Goal: Check status: Check status

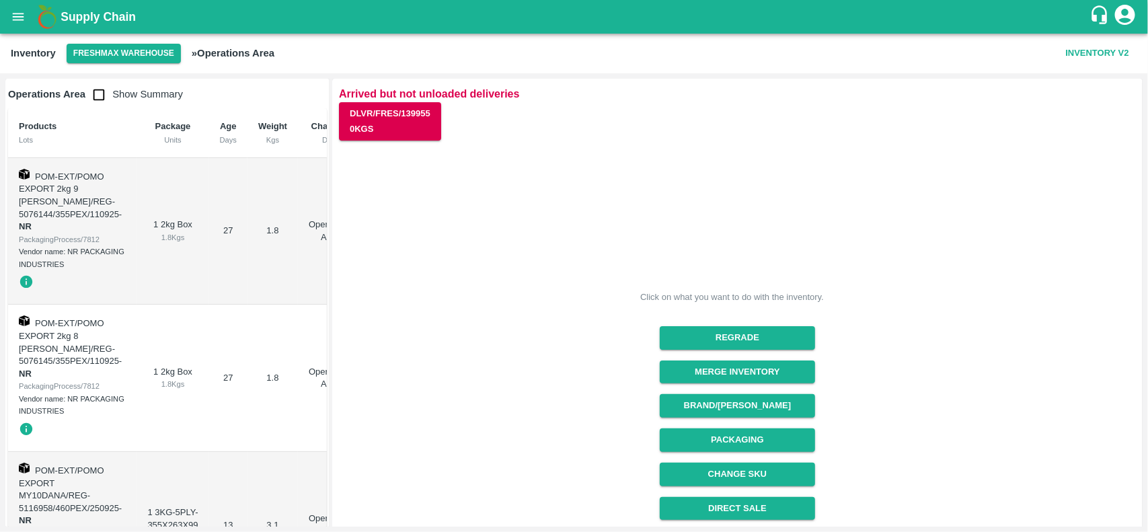
scroll to position [169, 0]
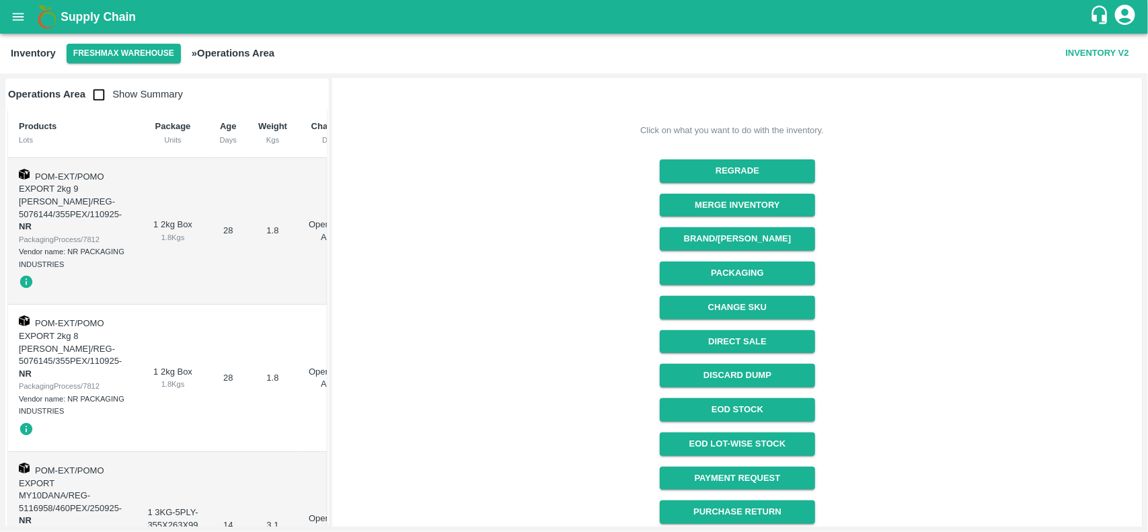
scroll to position [169, 0]
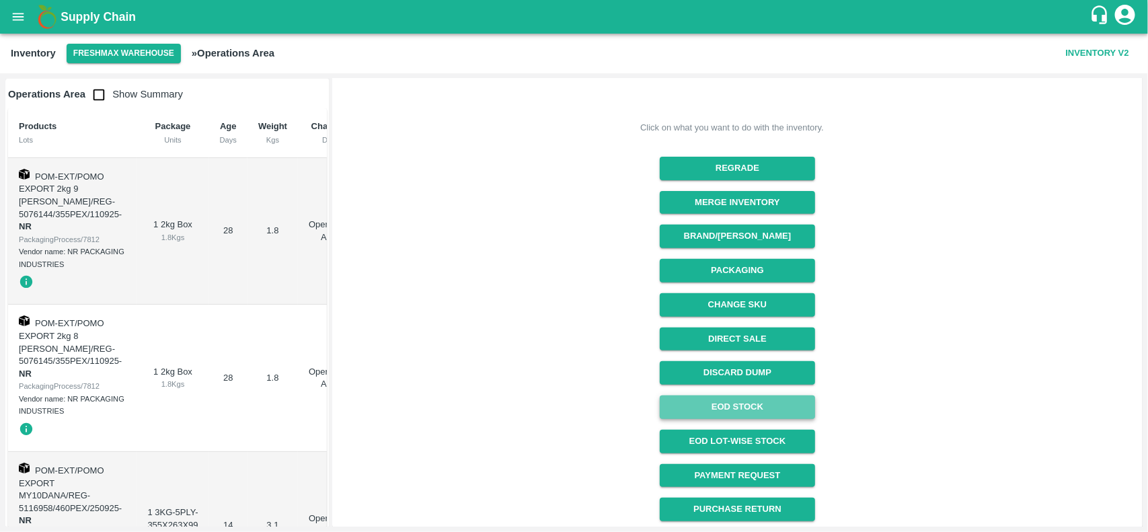
click at [726, 406] on link "EOD Stock" at bounding box center [737, 407] width 155 height 24
click at [754, 406] on link "EOD Stock" at bounding box center [737, 407] width 155 height 24
click at [22, 18] on icon "open drawer" at bounding box center [18, 16] width 15 height 15
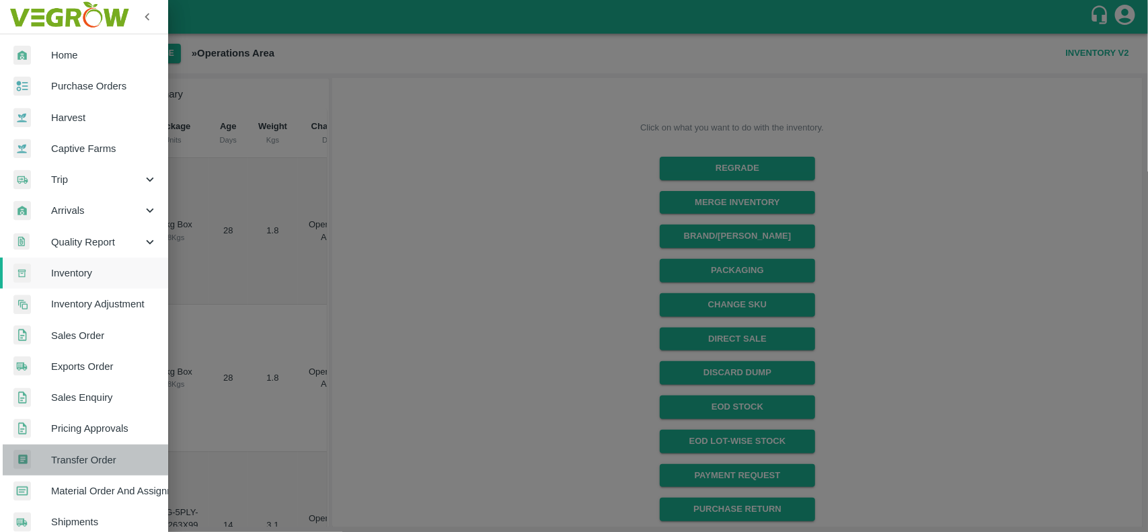
click at [110, 457] on span "Transfer Order" at bounding box center [104, 460] width 106 height 15
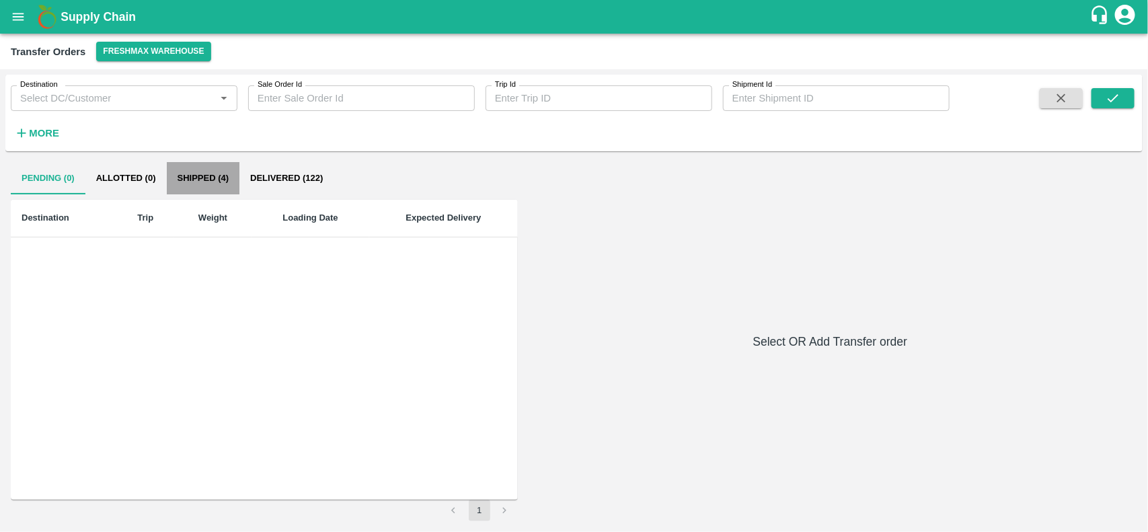
click at [204, 180] on button "Shipped (4)" at bounding box center [203, 178] width 73 height 32
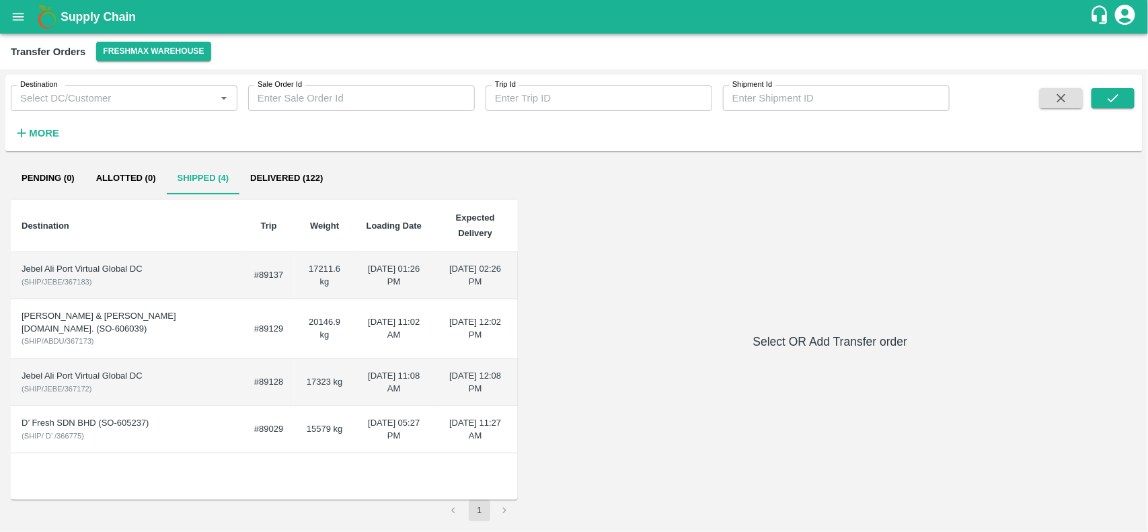
click at [266, 276] on td "#89137" at bounding box center [268, 275] width 50 height 47
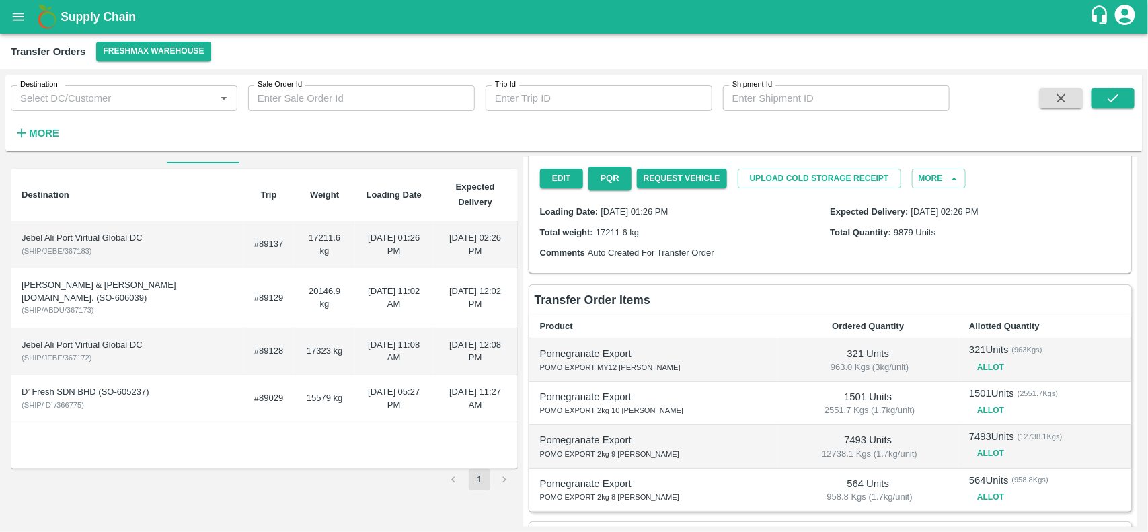
scroll to position [32, 0]
click at [346, 282] on td "20146.9 kg" at bounding box center [324, 297] width 61 height 60
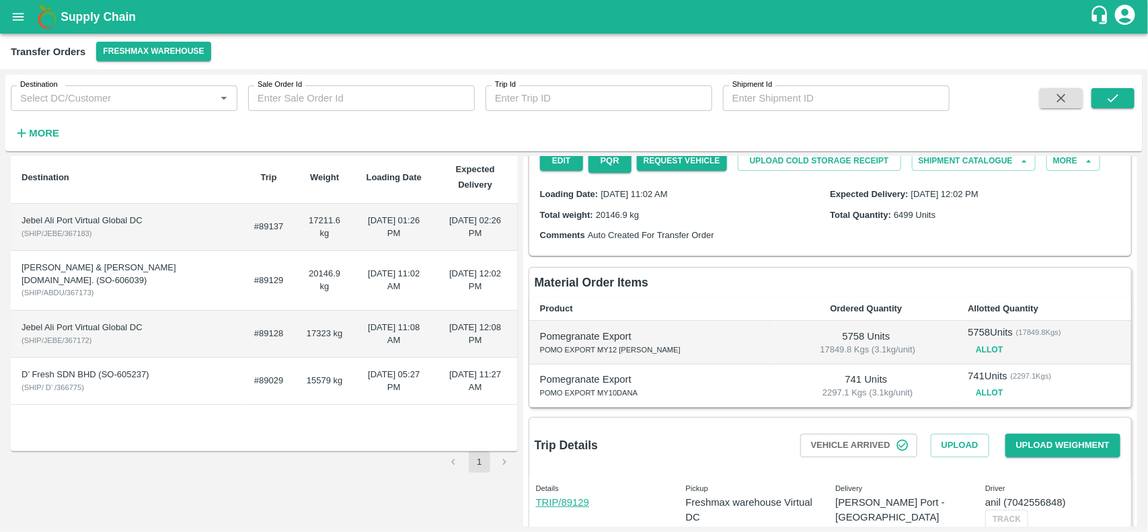
scroll to position [52, 0]
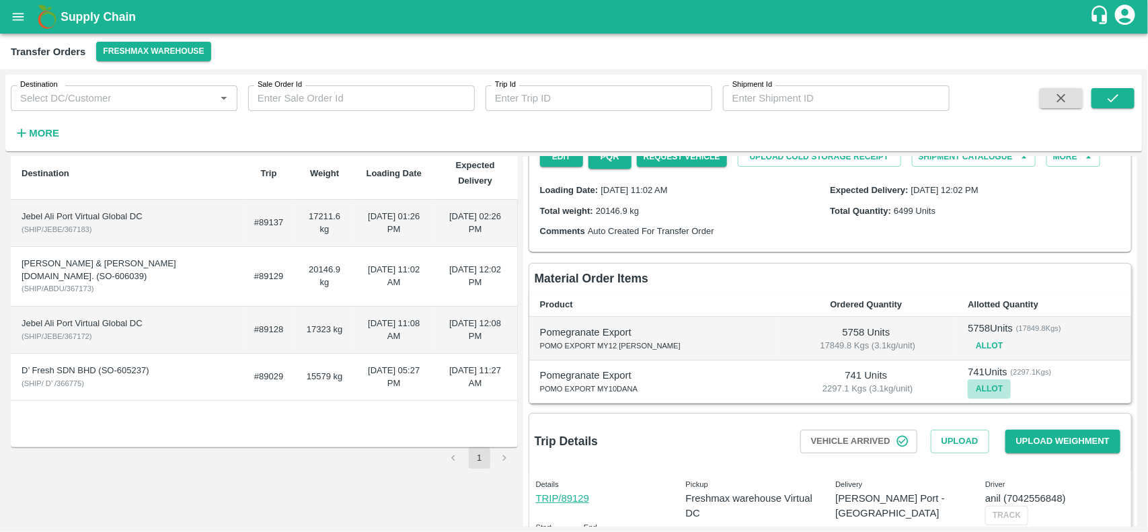
click at [968, 399] on button "Allot" at bounding box center [989, 389] width 43 height 20
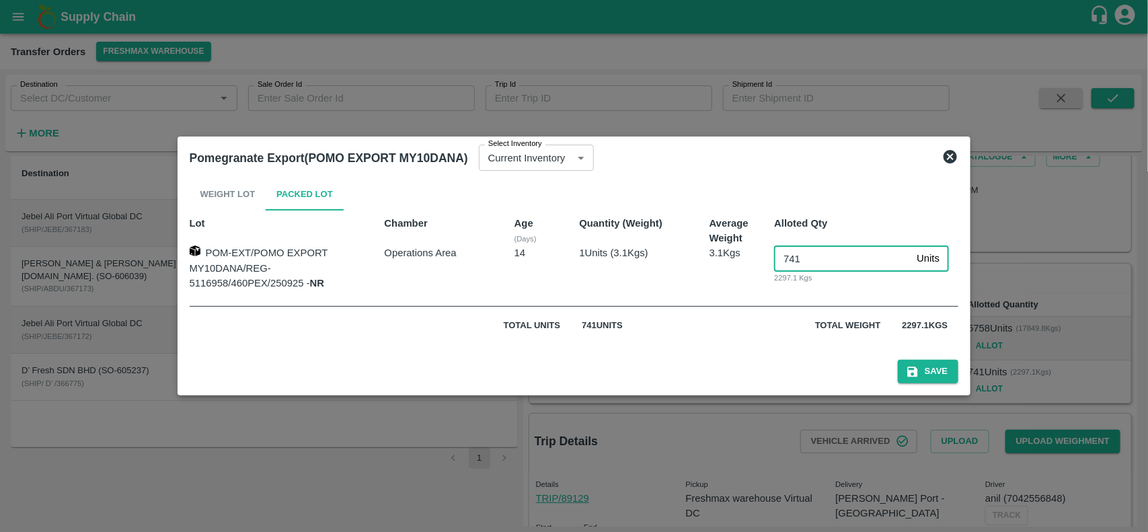
click at [829, 261] on input "741" at bounding box center [842, 258] width 137 height 26
type input "742"
click at [923, 360] on button "Save" at bounding box center [928, 372] width 61 height 24
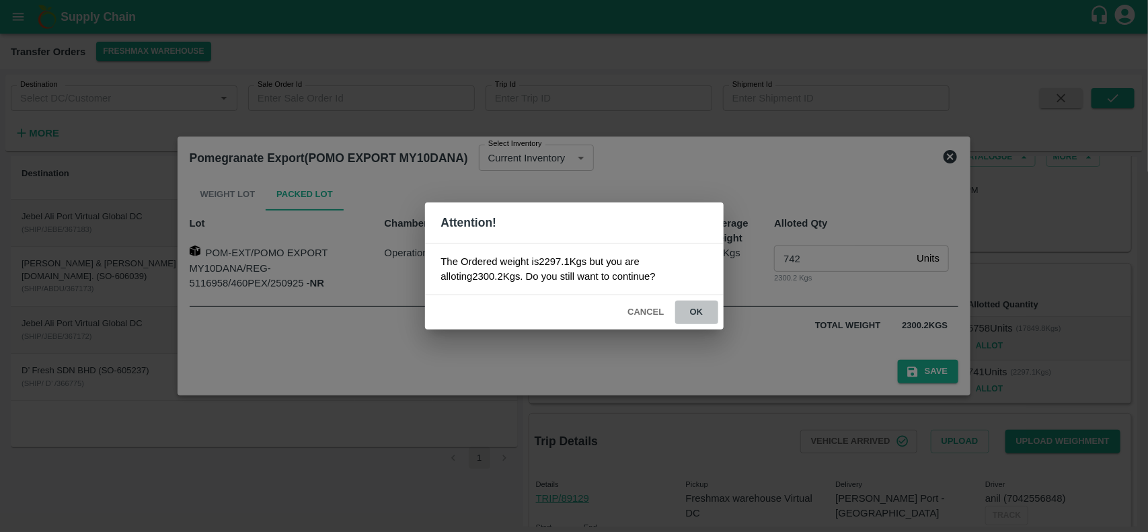
click at [697, 308] on button "ok" at bounding box center [696, 313] width 43 height 24
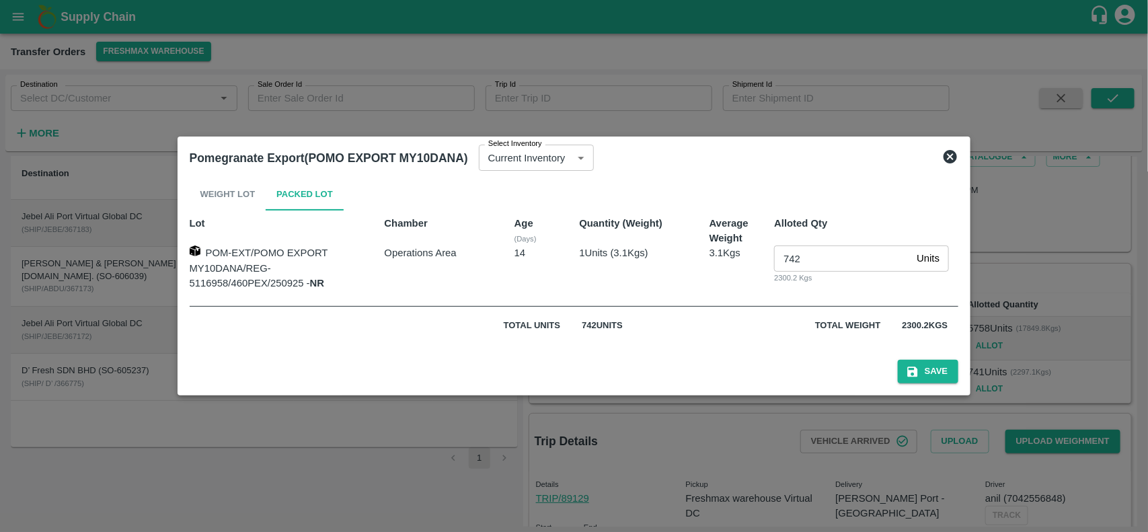
click at [954, 160] on icon at bounding box center [950, 156] width 13 height 13
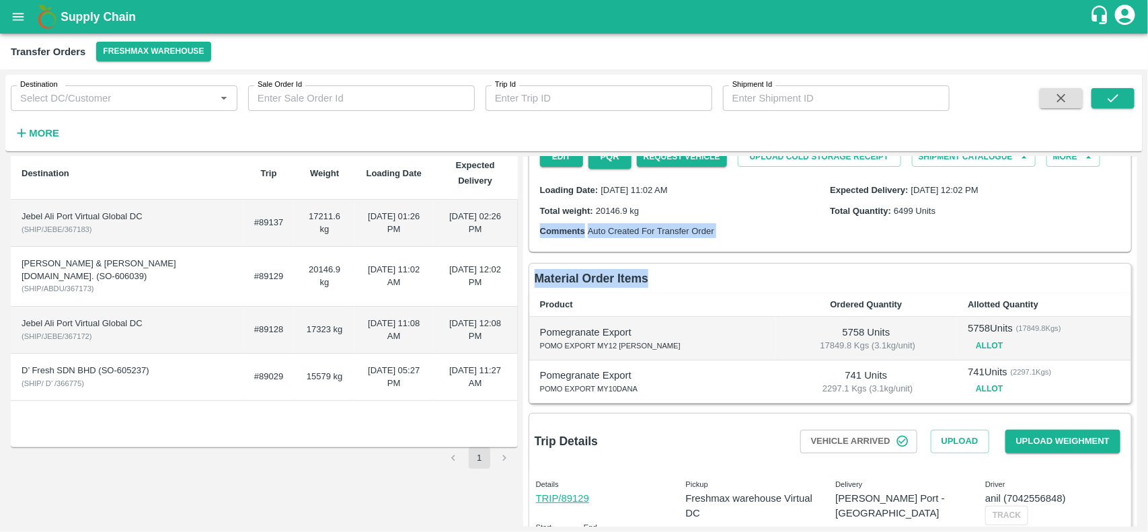
drag, startPoint x: 1143, startPoint y: 257, endPoint x: 1144, endPoint y: 278, distance: 20.9
click at [1144, 278] on div "Destination Destination   * Sale Order Id Sale Order Id Trip Id Trip Id Shipmen…" at bounding box center [574, 300] width 1148 height 463
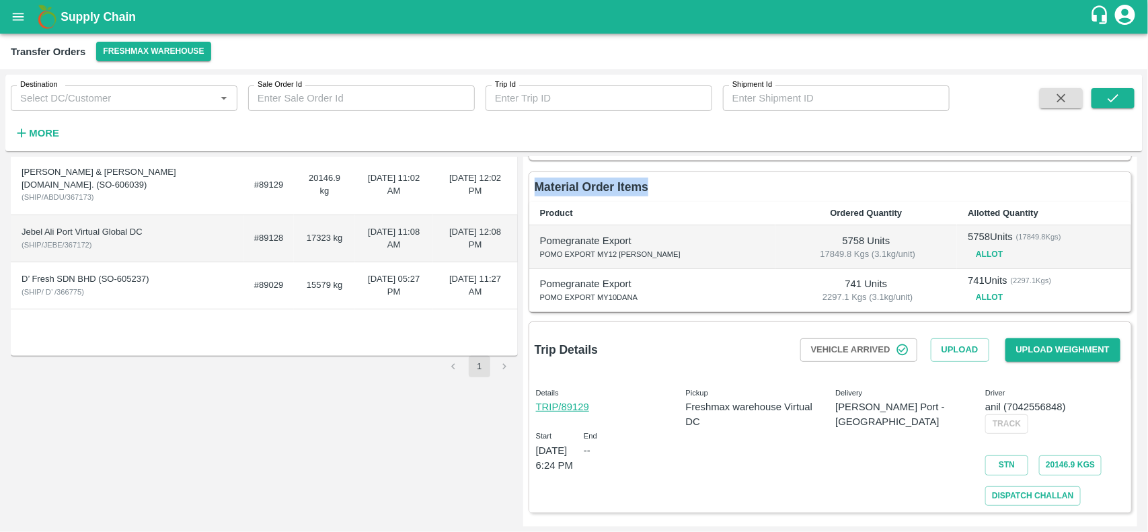
scroll to position [0, 0]
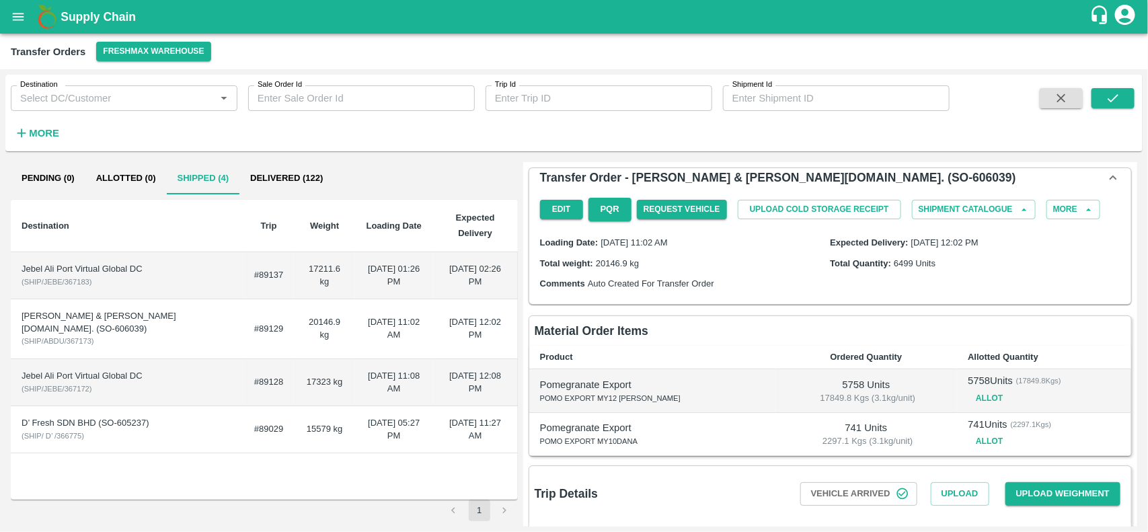
click at [442, 459] on div "Destination Trip Weight Loading Date Expected Delivery Jebel Ali Port Virtual G…" at bounding box center [264, 350] width 507 height 300
click at [274, 183] on button "Delivered (122)" at bounding box center [286, 178] width 94 height 32
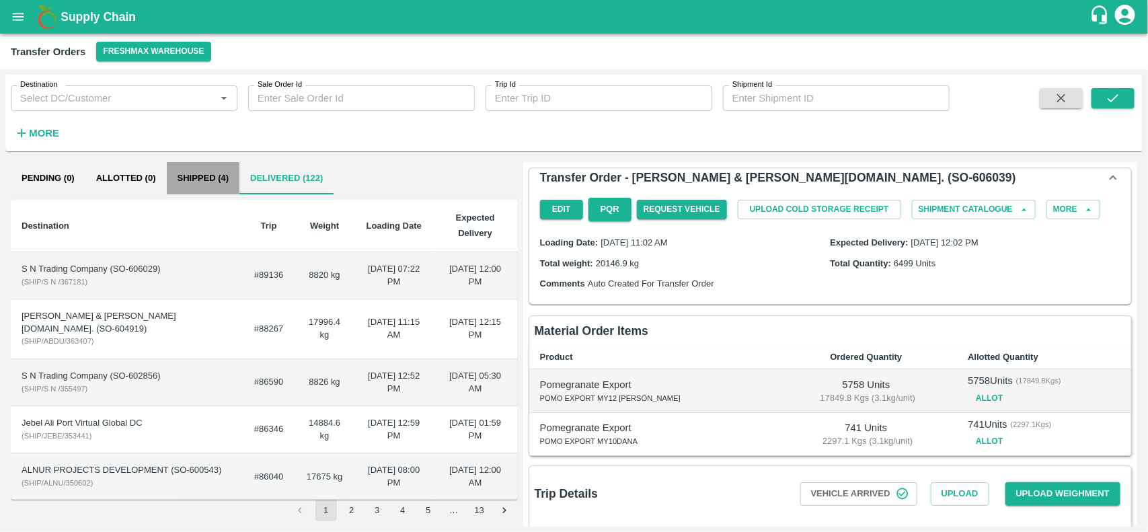
click at [231, 177] on button "Shipped (4)" at bounding box center [203, 178] width 73 height 32
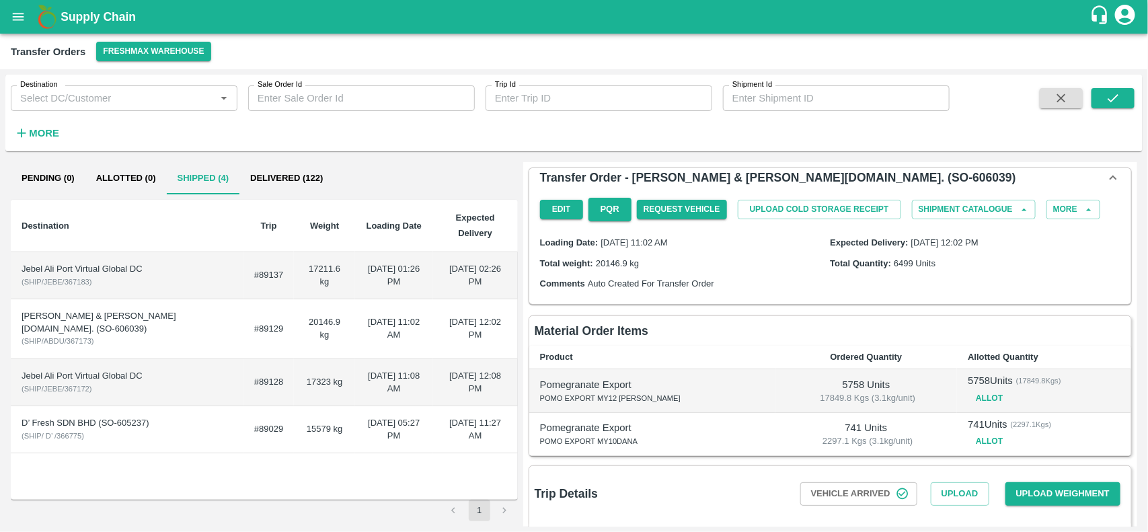
click at [254, 382] on td "#89128" at bounding box center [268, 382] width 50 height 47
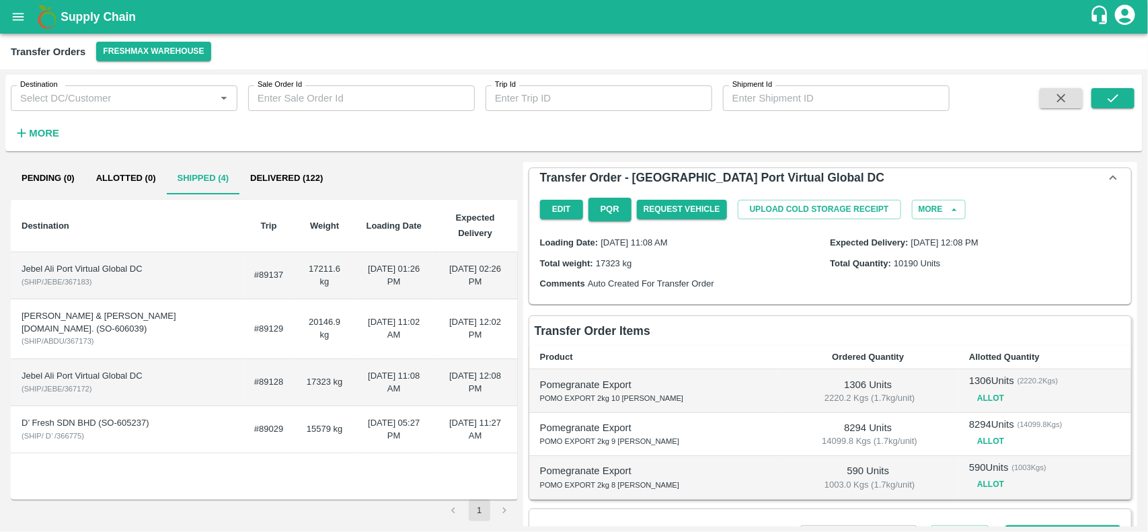
click at [280, 431] on td "#89029" at bounding box center [268, 429] width 50 height 47
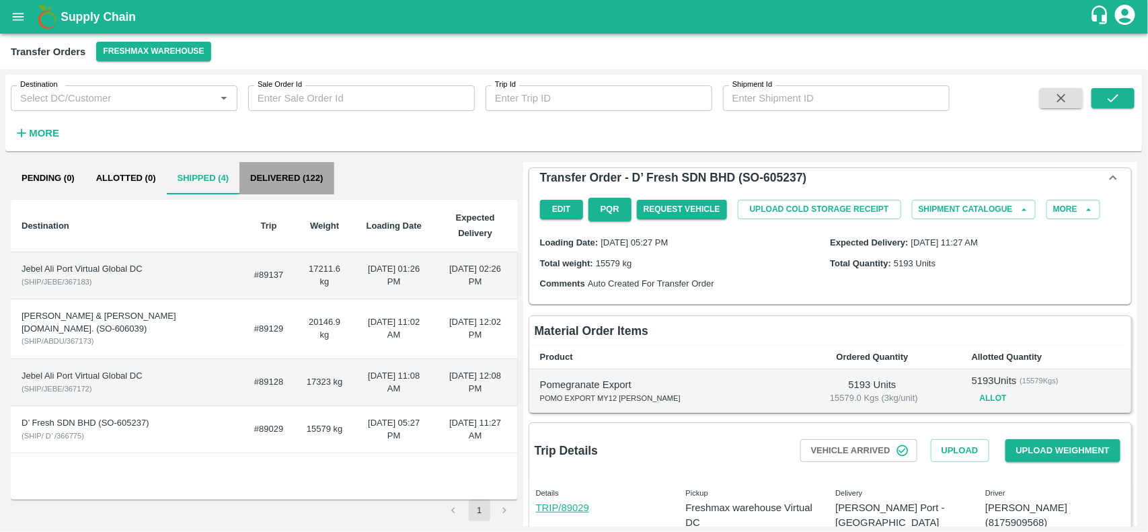
click at [310, 180] on button "Delivered (122)" at bounding box center [286, 178] width 94 height 32
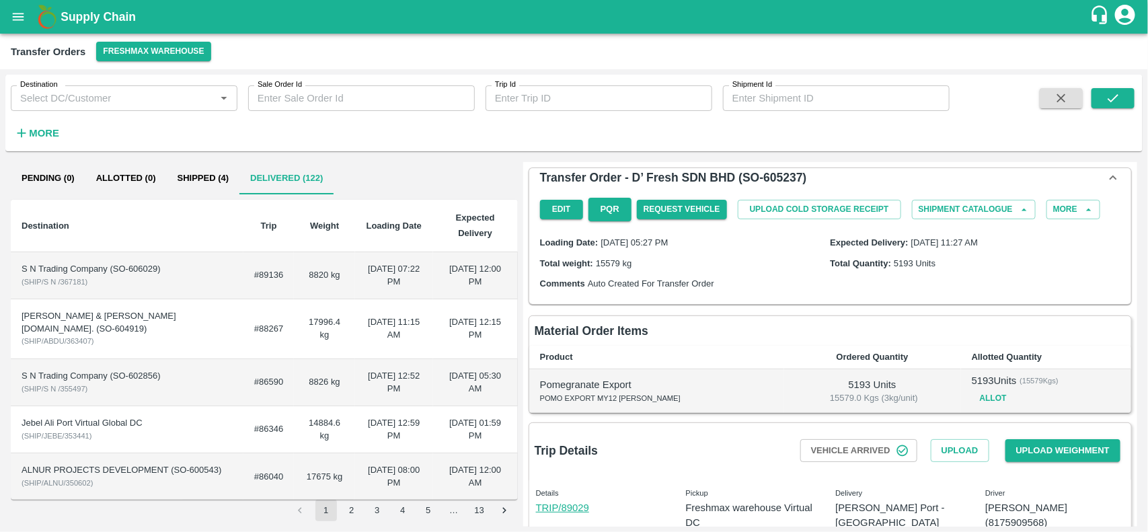
click at [276, 294] on td "#89136" at bounding box center [268, 275] width 50 height 47
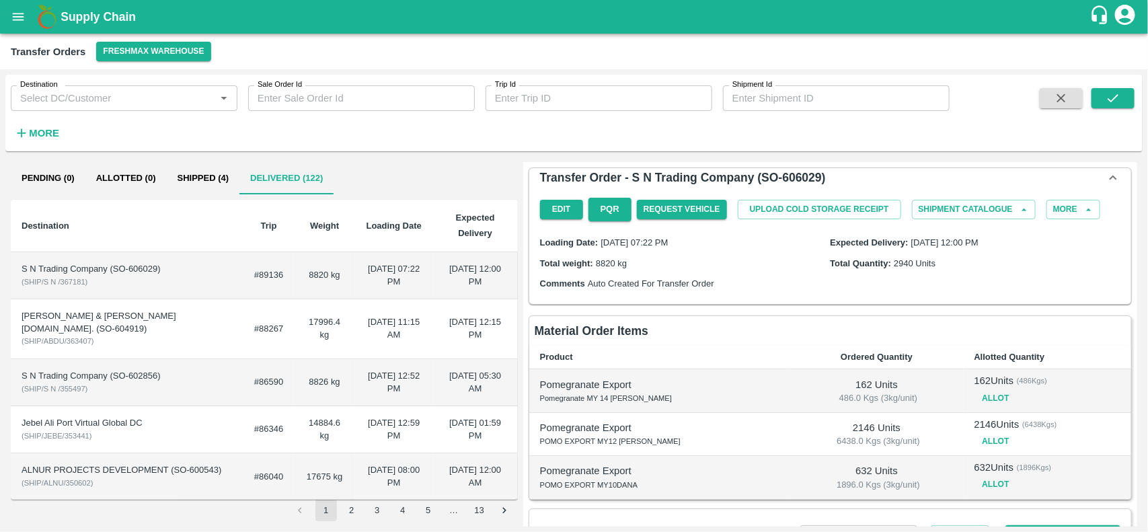
click at [276, 327] on td "#88267" at bounding box center [268, 329] width 50 height 60
click at [355, 387] on td "22 Aug 2025, 12:52 PM" at bounding box center [394, 382] width 78 height 47
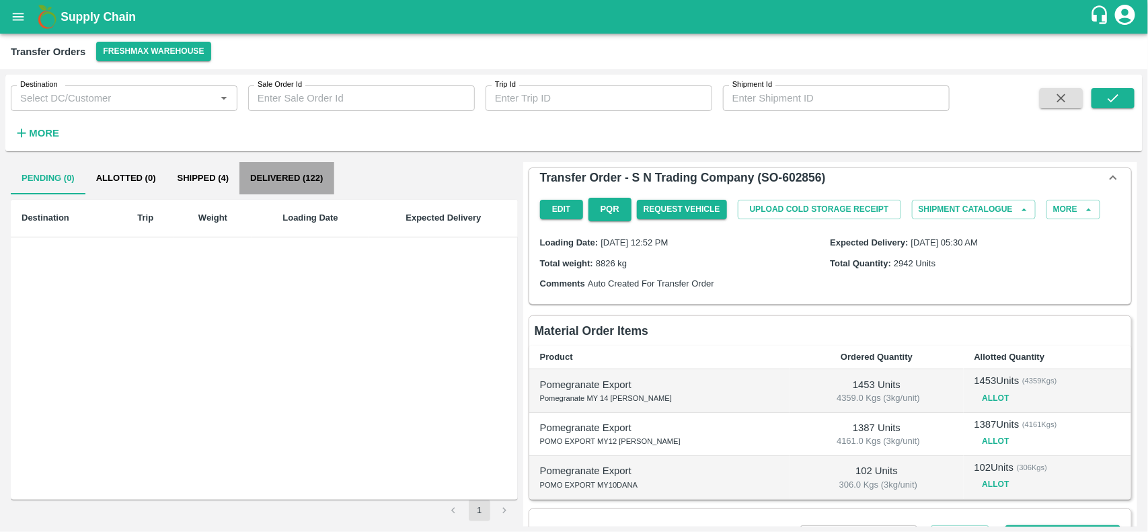
click at [304, 180] on button "Delivered (122)" at bounding box center [286, 178] width 94 height 32
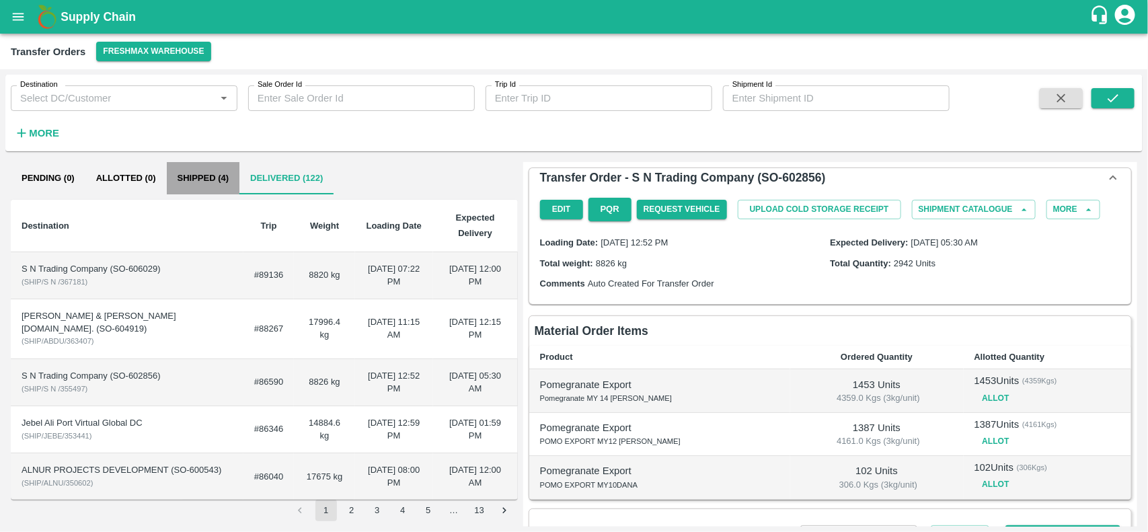
click at [206, 188] on button "Shipped (4)" at bounding box center [203, 178] width 73 height 32
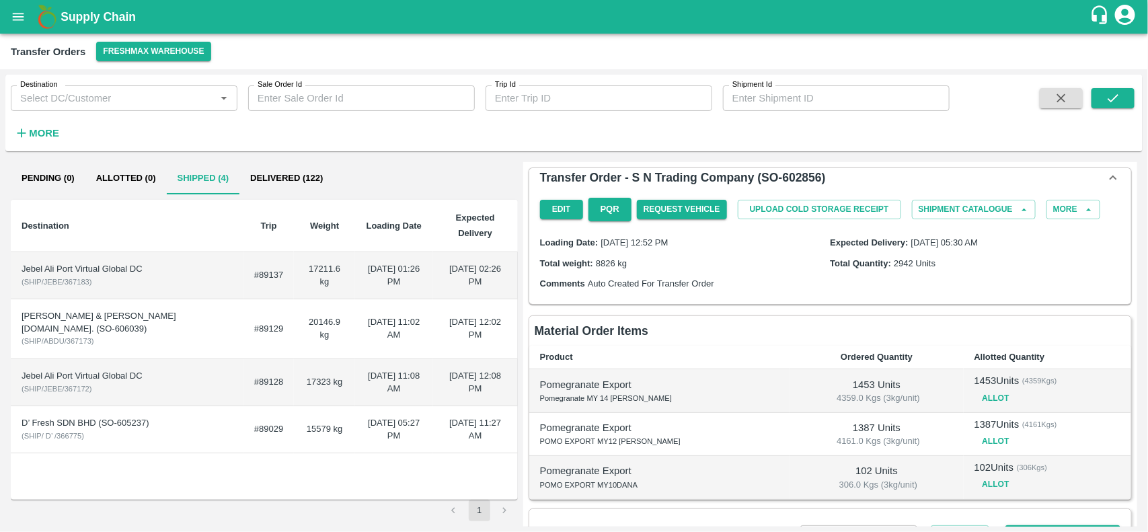
click at [132, 172] on button "Allotted (0)" at bounding box center [125, 178] width 81 height 32
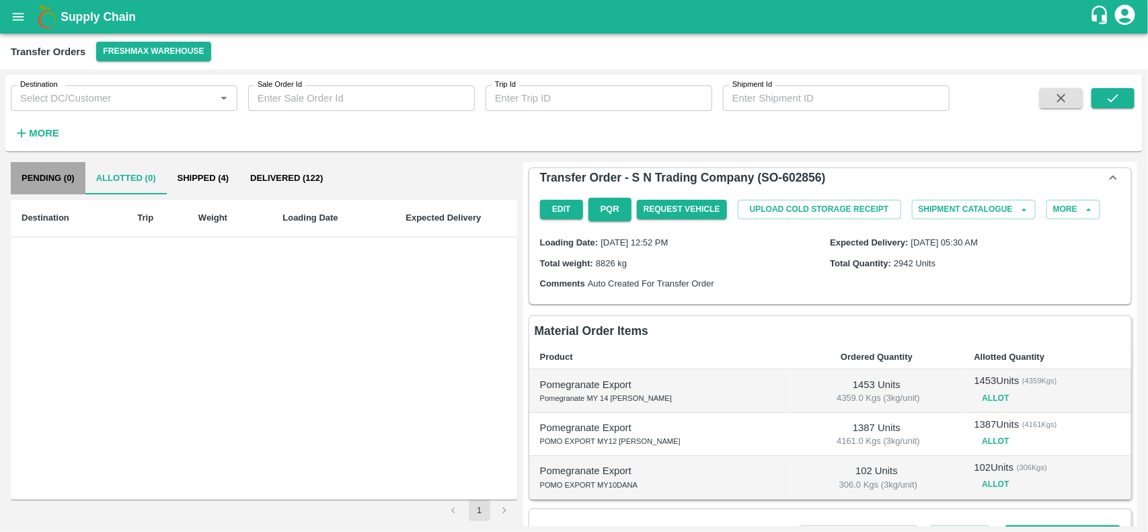
click at [63, 175] on button "Pending (0)" at bounding box center [48, 178] width 75 height 32
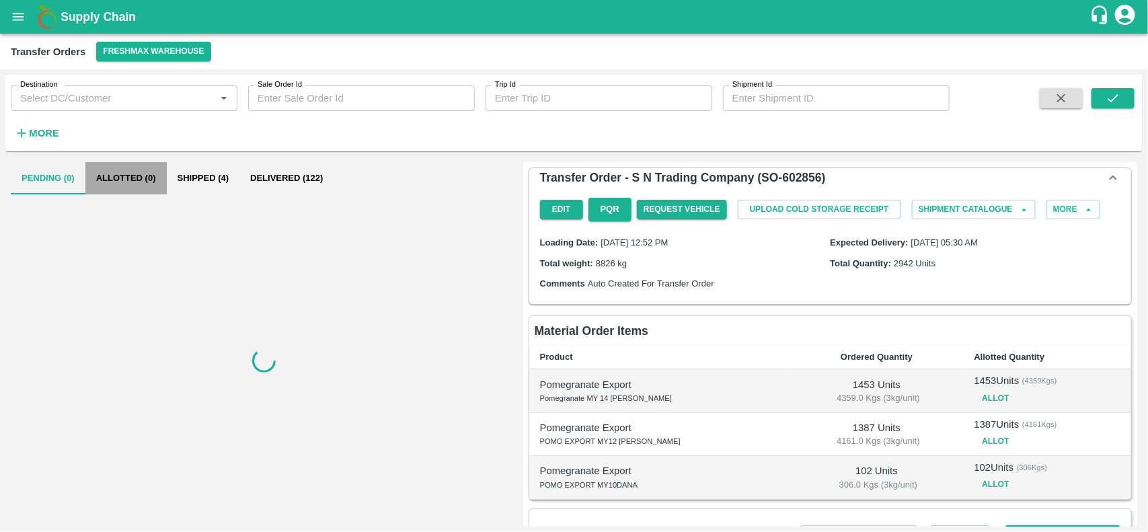
click at [116, 184] on button "Allotted (0)" at bounding box center [125, 178] width 81 height 32
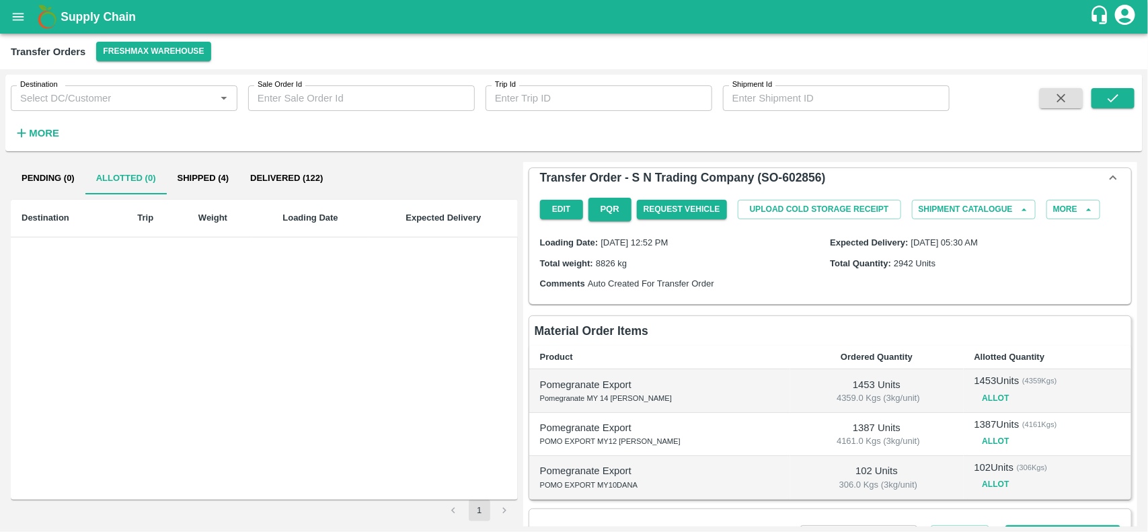
click at [188, 184] on button "Shipped (4)" at bounding box center [203, 178] width 73 height 32
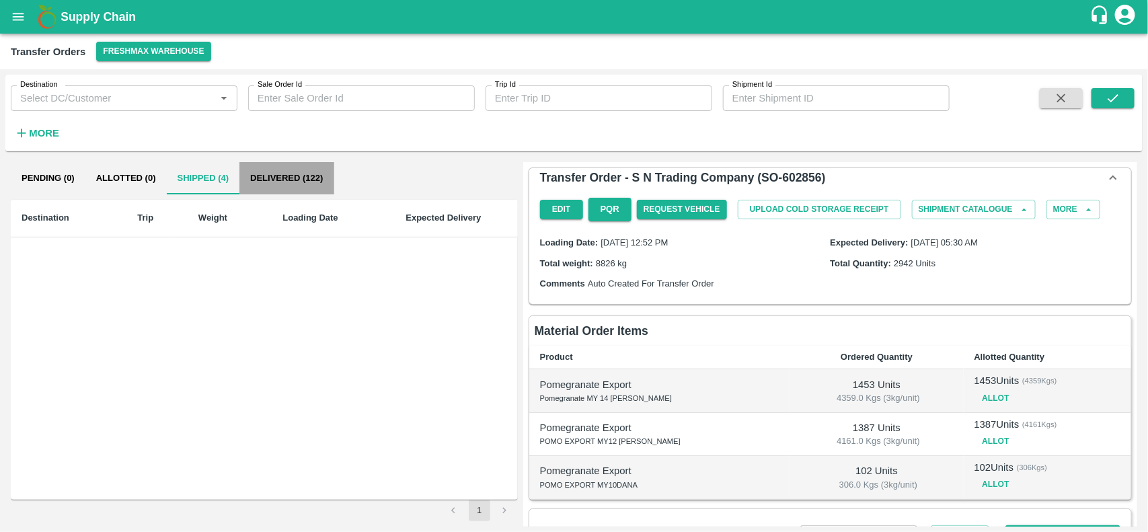
click at [266, 184] on button "Delivered (122)" at bounding box center [286, 178] width 94 height 32
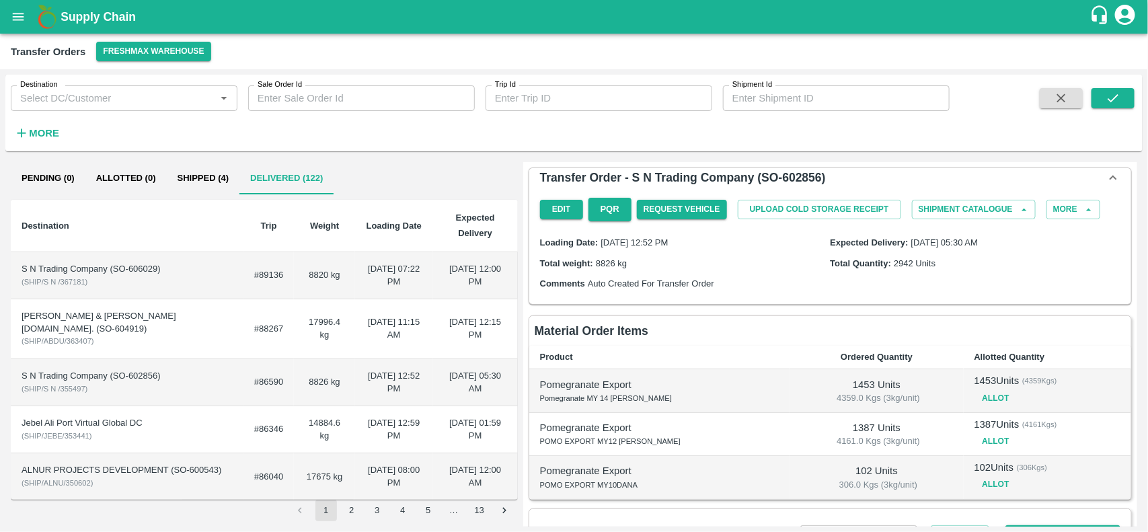
click at [294, 284] on td "8820 kg" at bounding box center [324, 275] width 61 height 47
click at [316, 328] on td "17996.4 kg" at bounding box center [324, 329] width 61 height 60
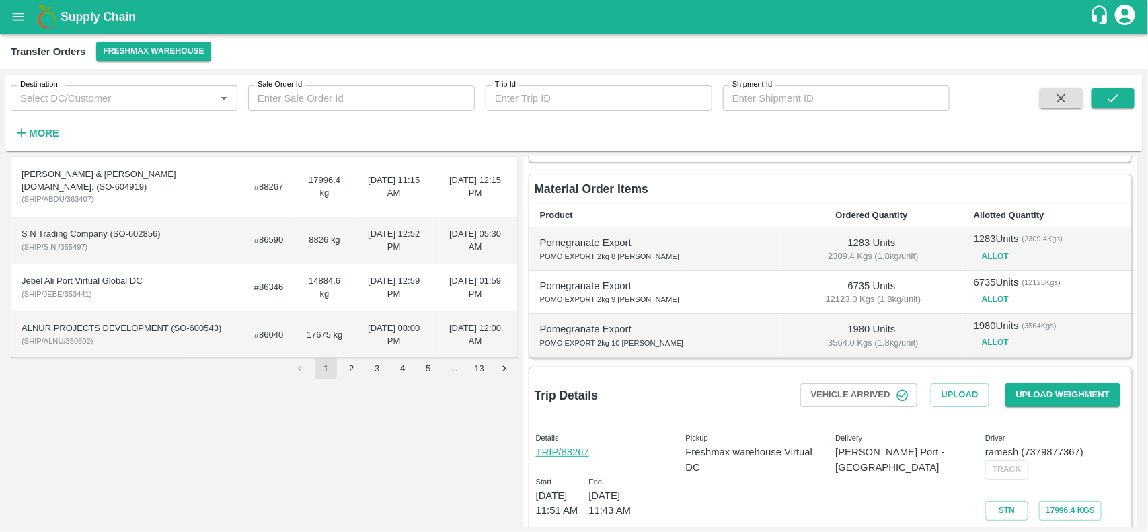
scroll to position [208, 0]
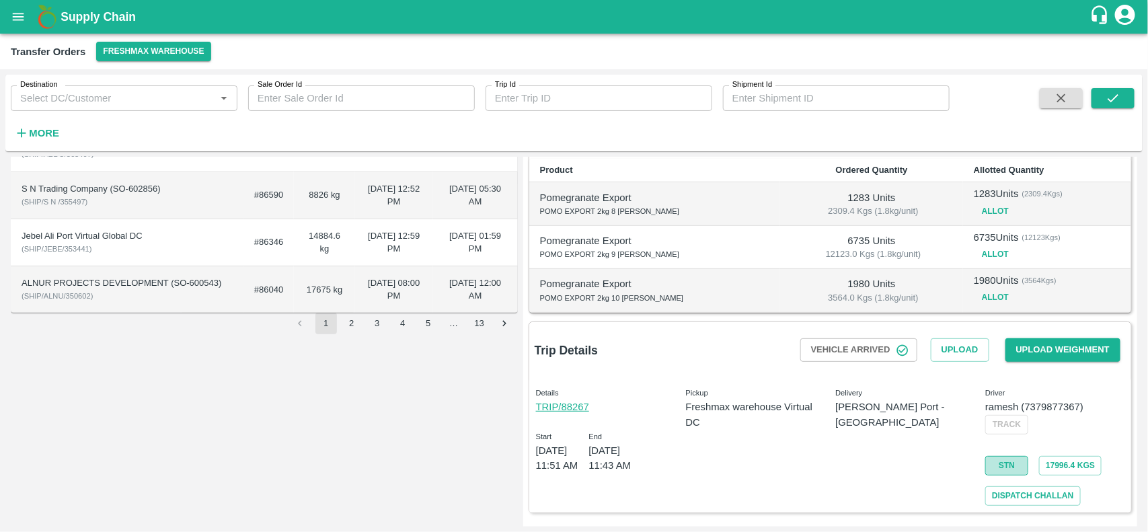
click at [1009, 464] on link "STN" at bounding box center [1006, 466] width 43 height 20
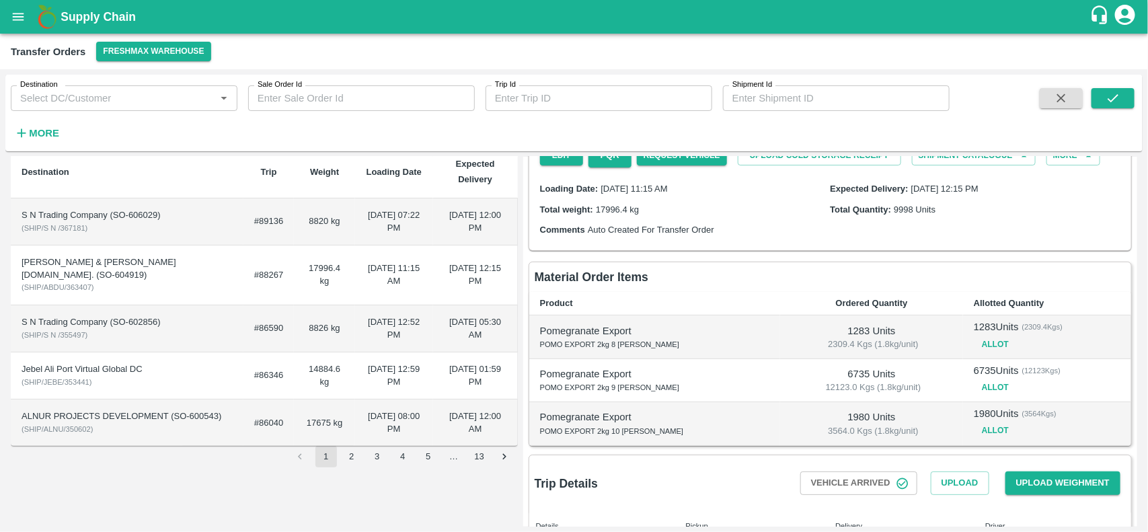
scroll to position [0, 0]
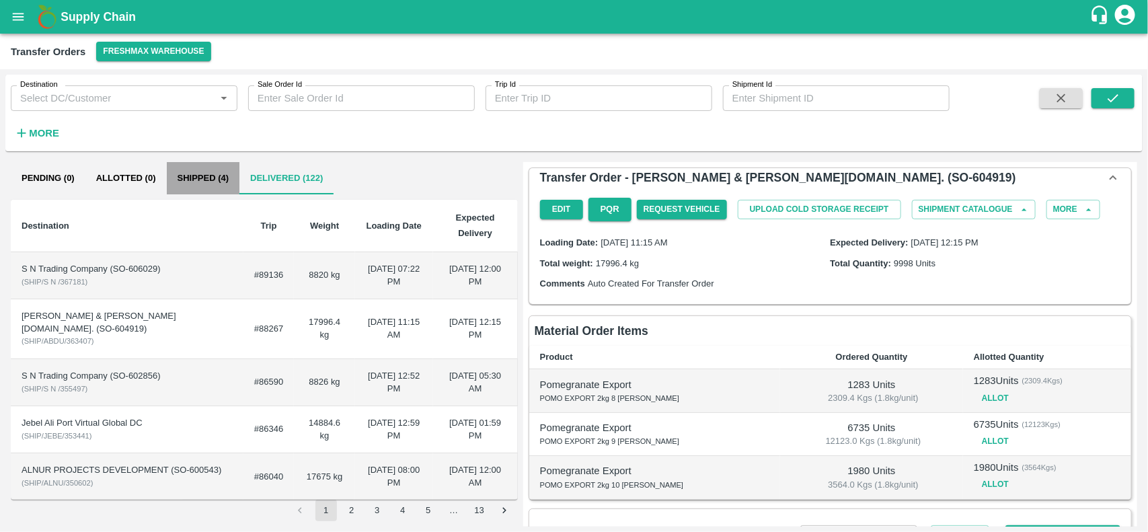
click at [213, 182] on button "Shipped (4)" at bounding box center [203, 178] width 73 height 32
